Goal: Task Accomplishment & Management: Complete application form

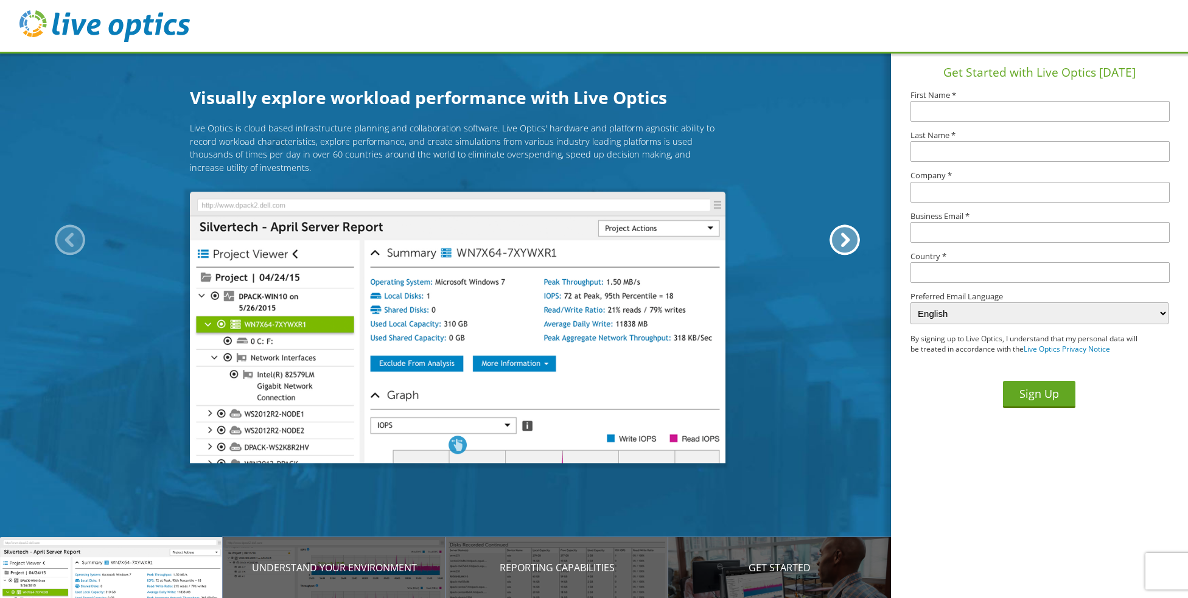
click at [88, 29] on img at bounding box center [104, 26] width 170 height 32
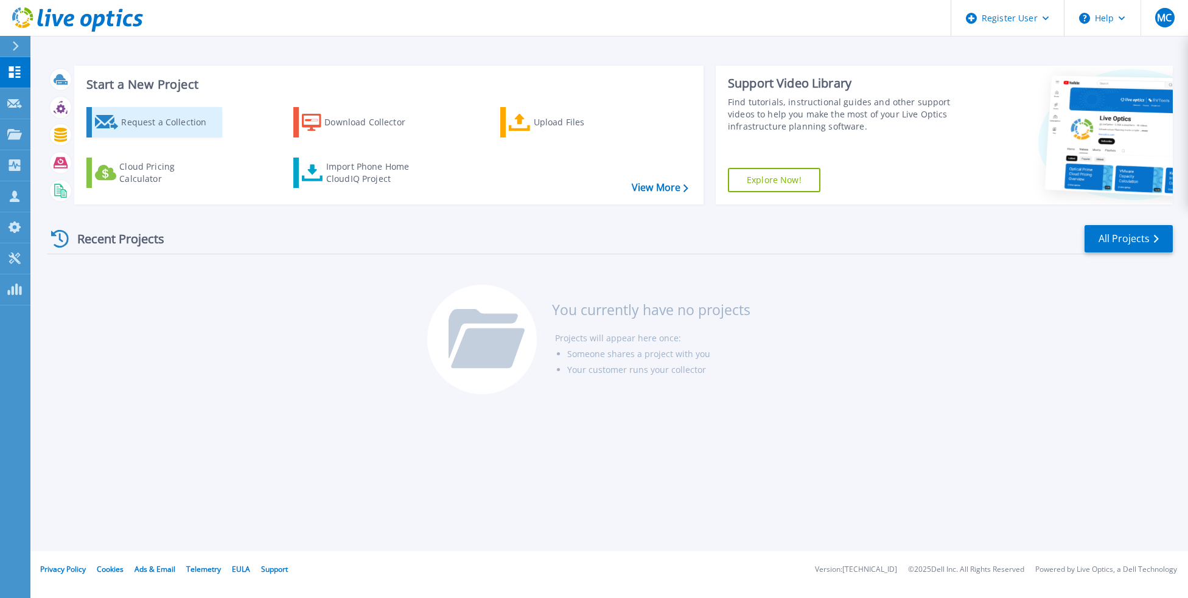
click at [147, 122] on div "Request a Collection" at bounding box center [169, 122] width 97 height 24
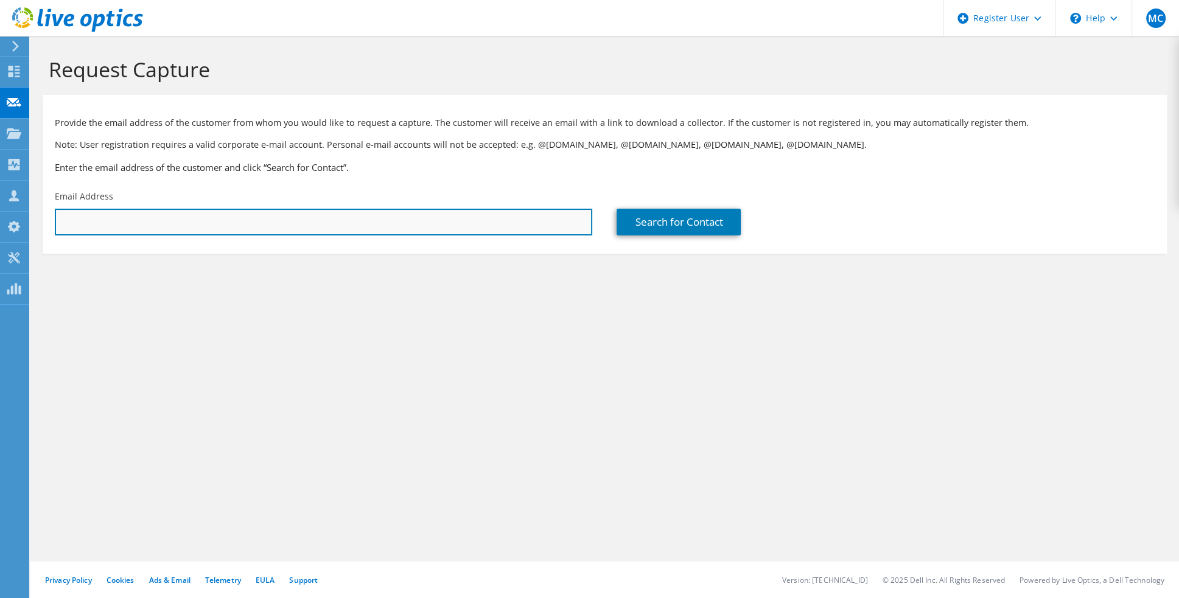
click at [153, 218] on input "text" at bounding box center [323, 222] width 537 height 27
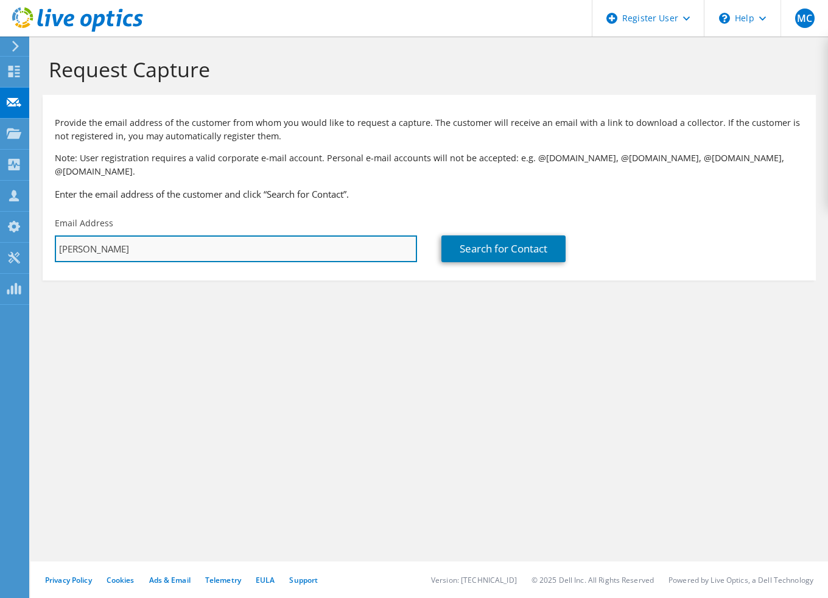
click at [326, 236] on input "david" at bounding box center [236, 249] width 362 height 27
drag, startPoint x: 326, startPoint y: 231, endPoint x: 96, endPoint y: 233, distance: 229.5
click at [96, 236] on input "david" at bounding box center [236, 249] width 362 height 27
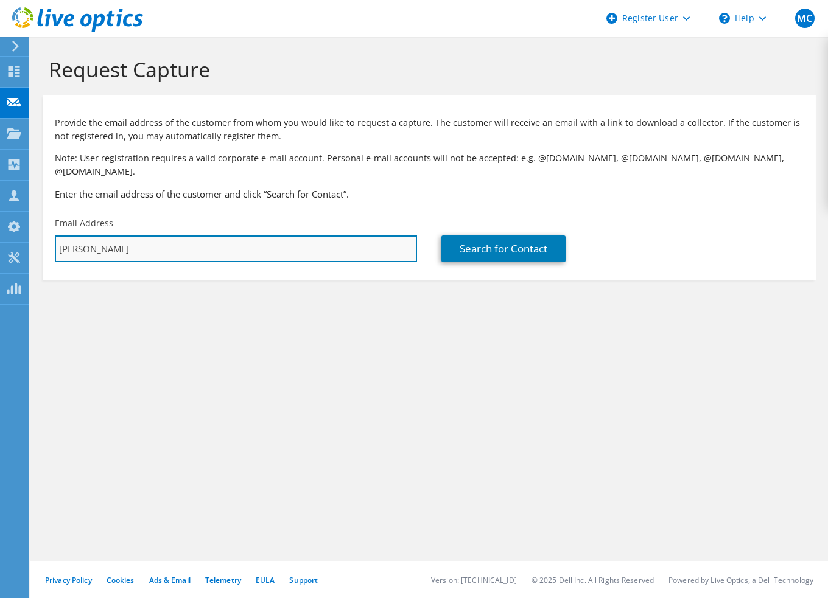
paste input "David Mimlitch <dmimlitch@dallasmarketcenter.com>"
click at [129, 236] on input "David Mimlitch <dmimlitch@dallasmarketcenter.com>" at bounding box center [236, 249] width 362 height 27
click at [310, 237] on input "dmimlitch@dallasmarketcenter.com>" at bounding box center [236, 249] width 362 height 27
type input "dmimlitch@dallasmarketcenter.com"
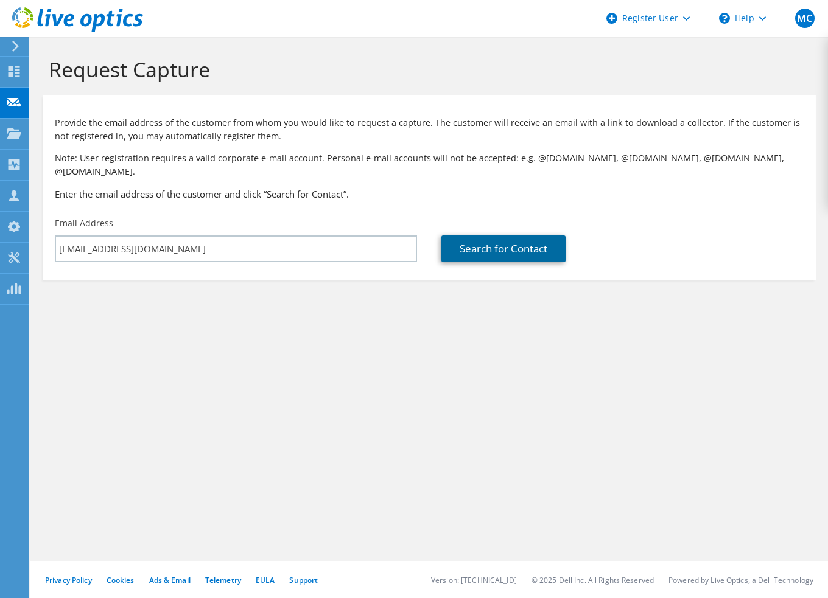
click at [536, 236] on link "Search for Contact" at bounding box center [503, 249] width 124 height 27
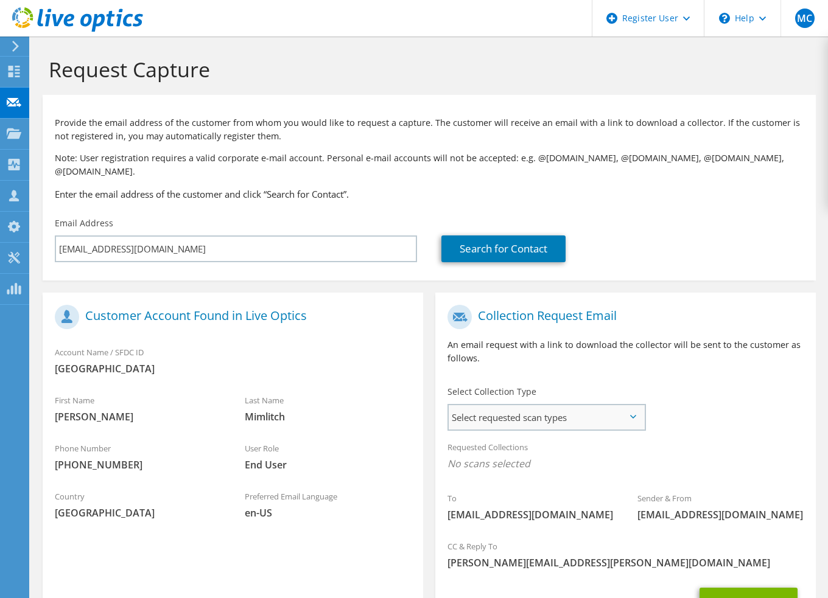
click at [636, 405] on span "Select requested scan types" at bounding box center [546, 417] width 195 height 24
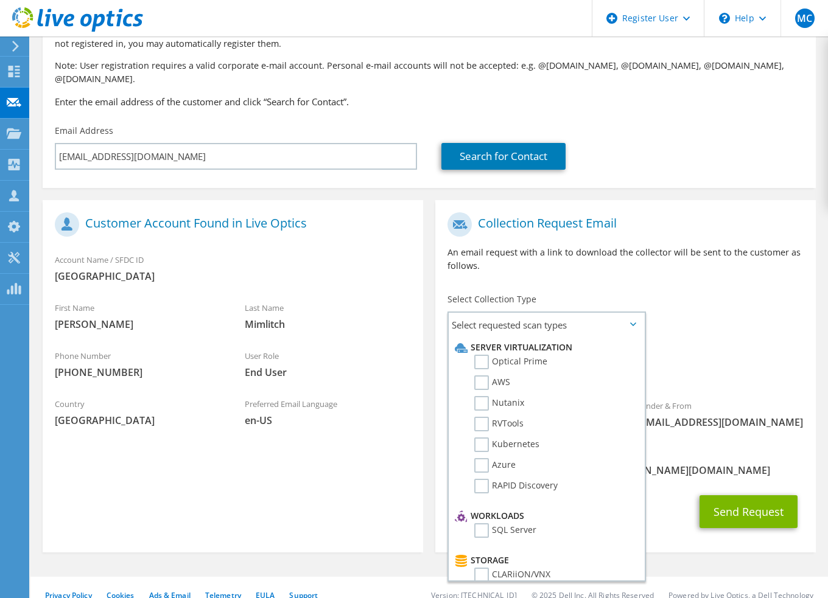
scroll to position [108, 0]
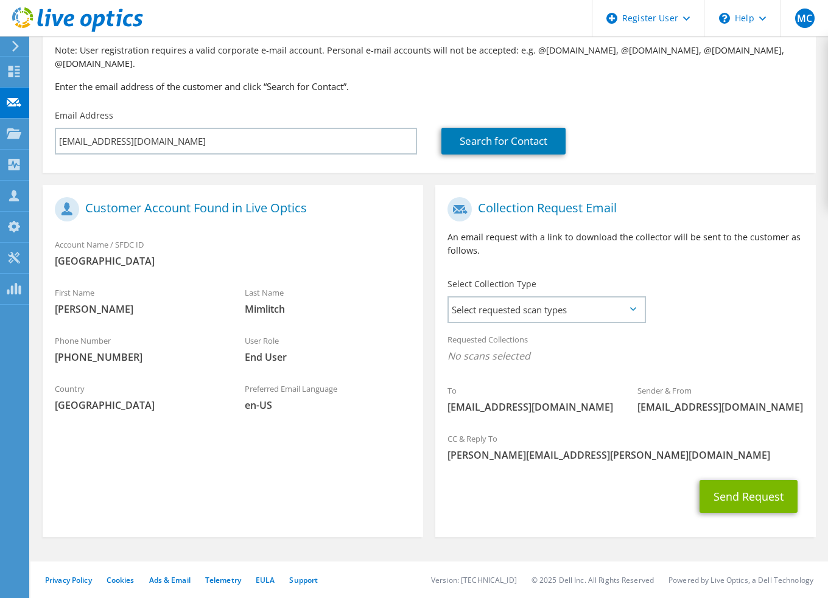
click at [632, 307] on icon at bounding box center [633, 309] width 6 height 4
click at [632, 298] on span "Select requested scan types" at bounding box center [546, 310] width 195 height 24
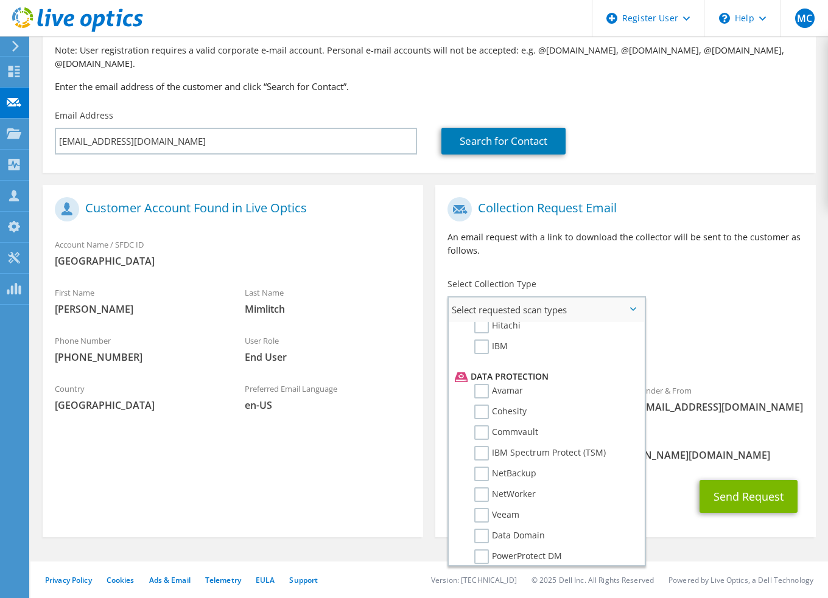
scroll to position [522, 0]
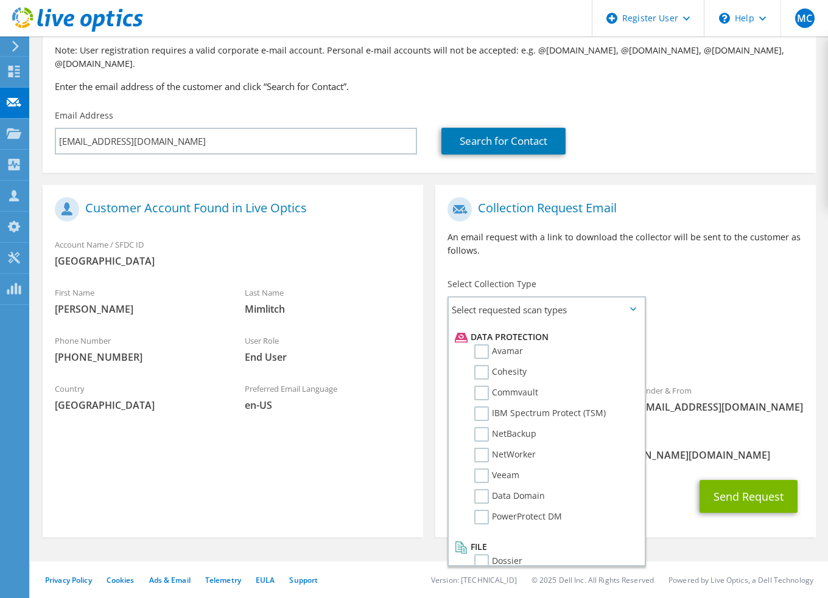
click at [744, 278] on div "To dmimlitch@dallasmarketcenter.com Sender & From liveoptics@liveoptics.com" at bounding box center [625, 308] width 380 height 235
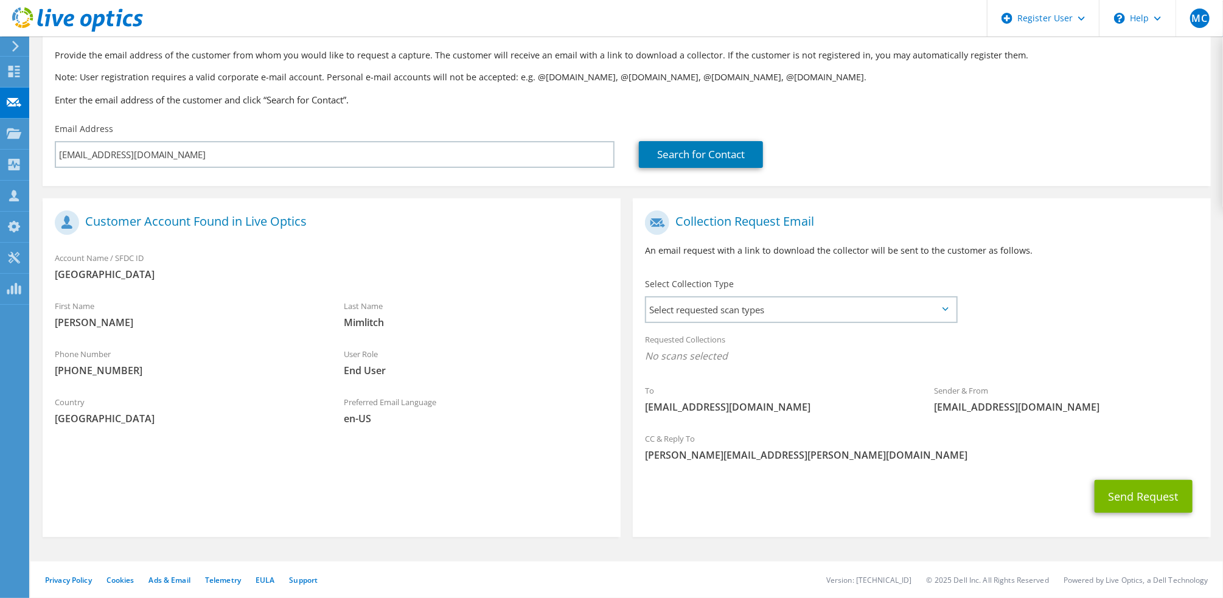
scroll to position [0, 0]
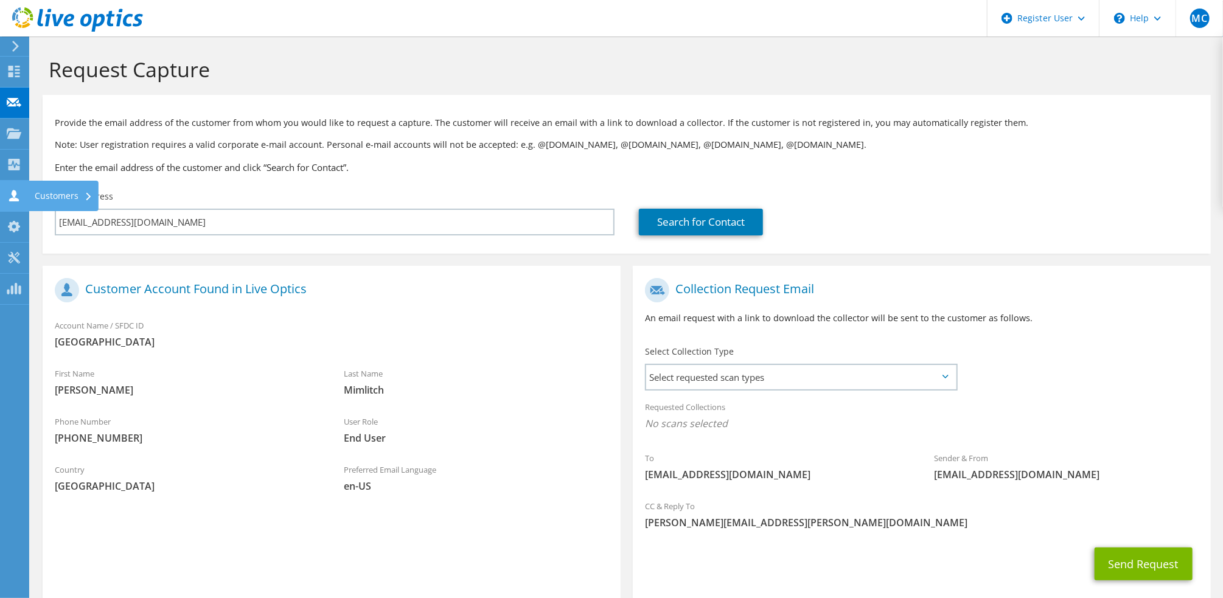
click at [8, 197] on icon at bounding box center [14, 196] width 15 height 12
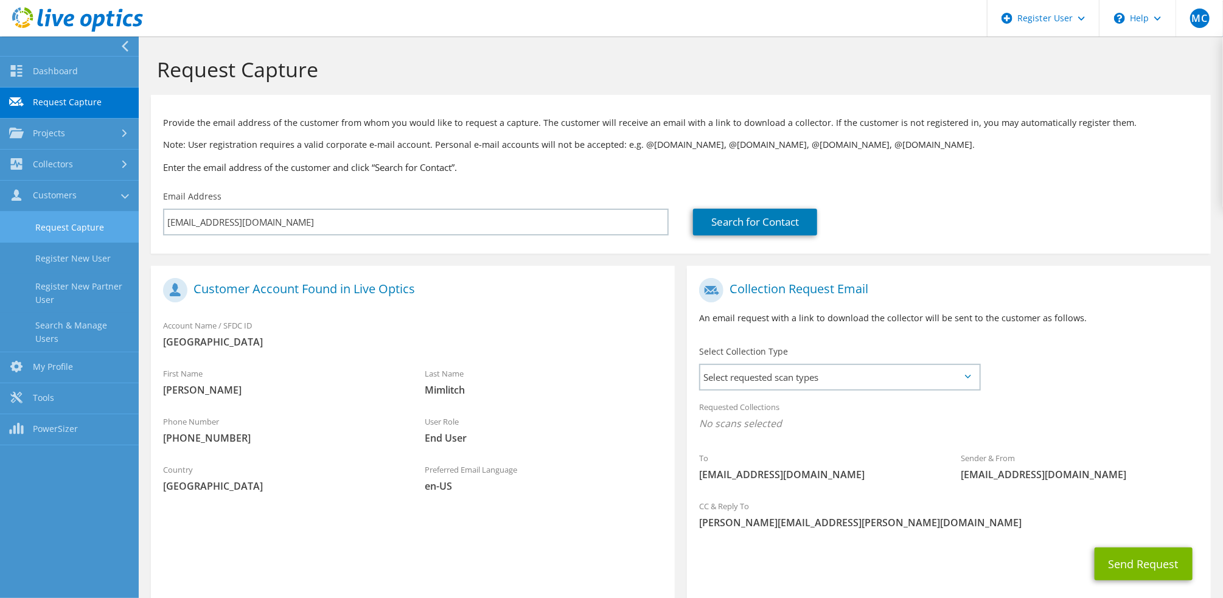
click at [65, 220] on link "Request Capture" at bounding box center [69, 227] width 139 height 31
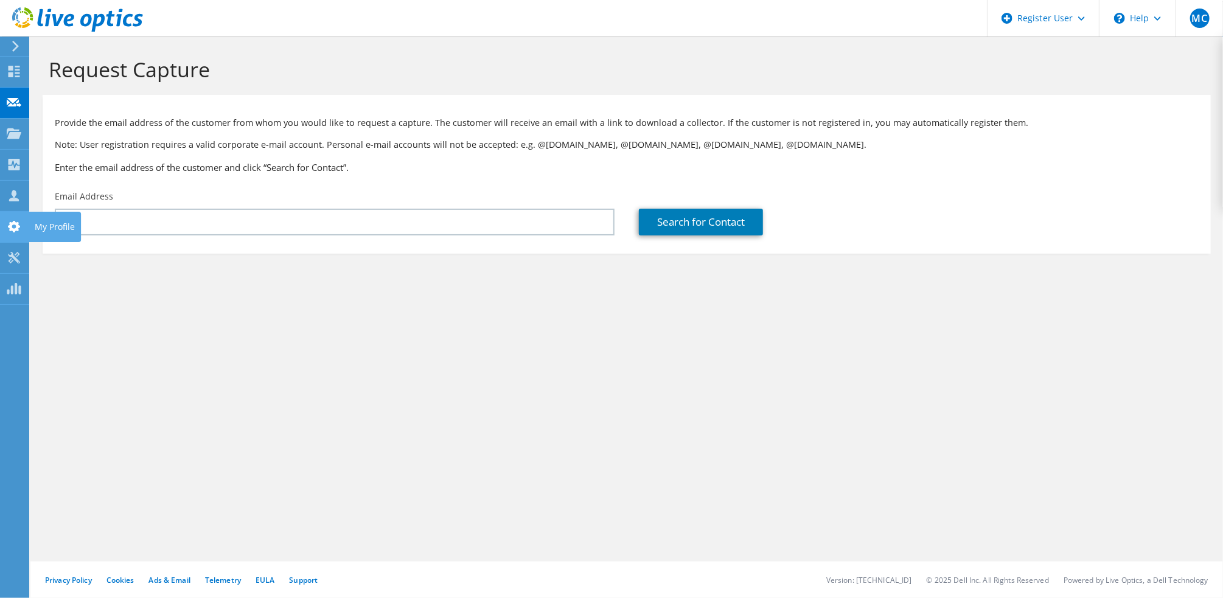
click at [39, 225] on div "My Profile" at bounding box center [55, 227] width 52 height 30
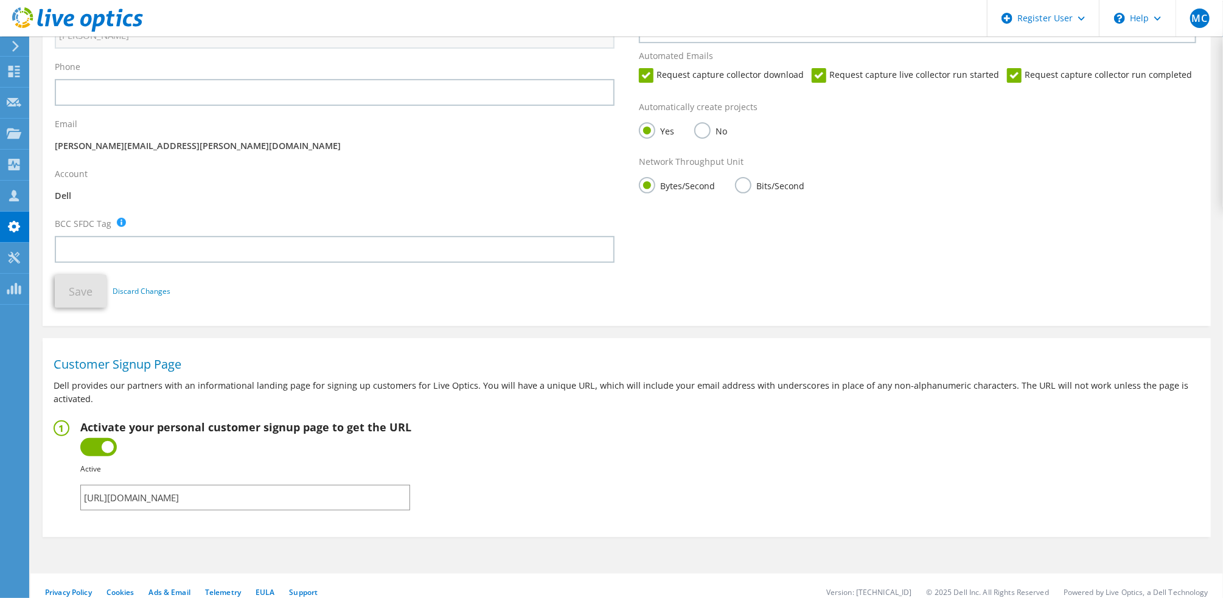
scroll to position [208, 0]
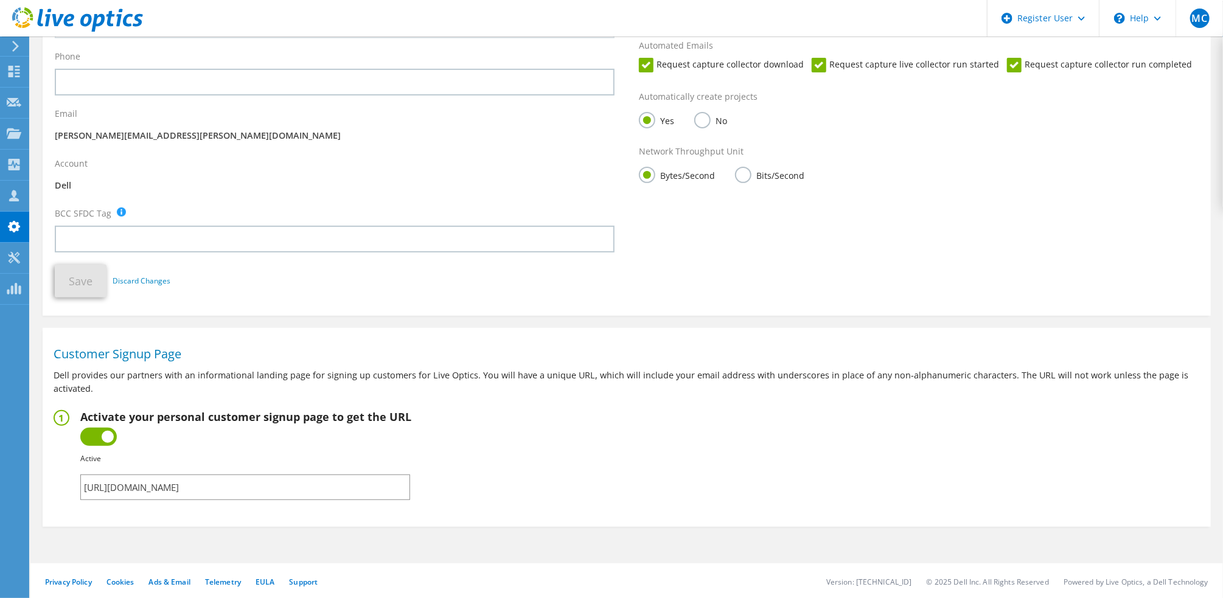
click at [345, 487] on input "[URL][DOMAIN_NAME]" at bounding box center [245, 488] width 330 height 26
click at [363, 487] on input "[URL][DOMAIN_NAME]" at bounding box center [245, 488] width 330 height 26
